Goal: Task Accomplishment & Management: Manage account settings

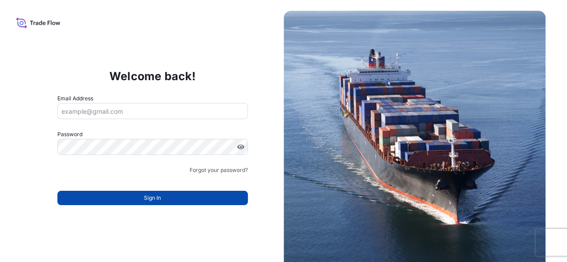
type input "[PERSON_NAME][EMAIL_ADDRESS][PERSON_NAME][DOMAIN_NAME]"
click at [157, 198] on span "Sign In" at bounding box center [152, 198] width 17 height 9
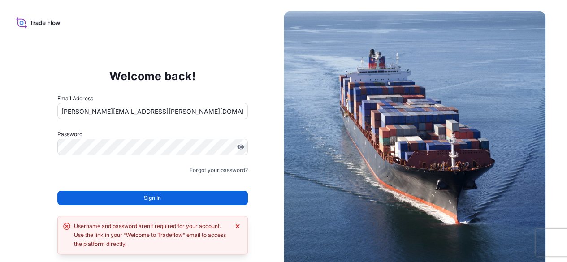
click at [145, 195] on span "Sign In" at bounding box center [152, 198] width 17 height 9
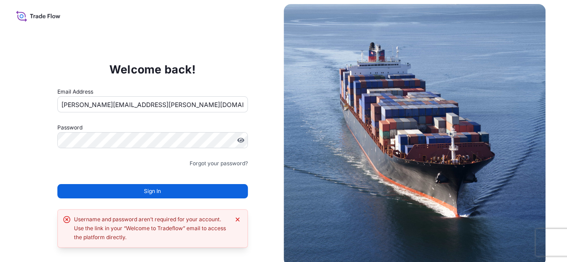
scroll to position [10, 0]
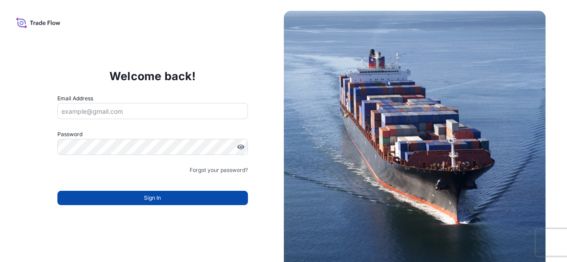
type input "[PERSON_NAME][EMAIL_ADDRESS][PERSON_NAME][DOMAIN_NAME]"
click at [147, 194] on span "Sign In" at bounding box center [152, 198] width 17 height 9
